Goal: Information Seeking & Learning: Learn about a topic

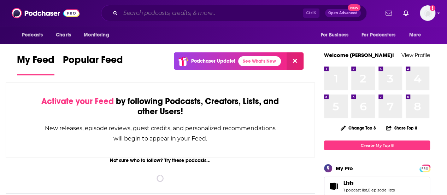
click at [195, 17] on input "Search podcasts, credits, & more..." at bounding box center [211, 12] width 182 height 11
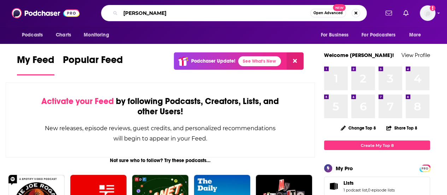
type input "[PERSON_NAME]"
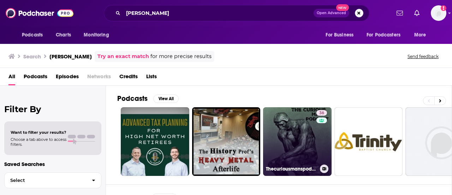
click at [297, 139] on link "36 Thecuriousmanspodcast" at bounding box center [297, 141] width 68 height 68
